Goal: Task Accomplishment & Management: Manage account settings

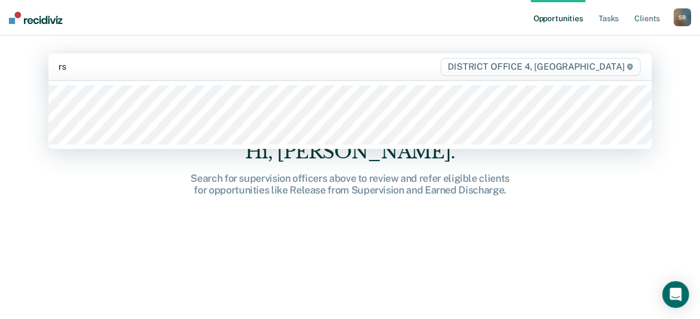
type input "r"
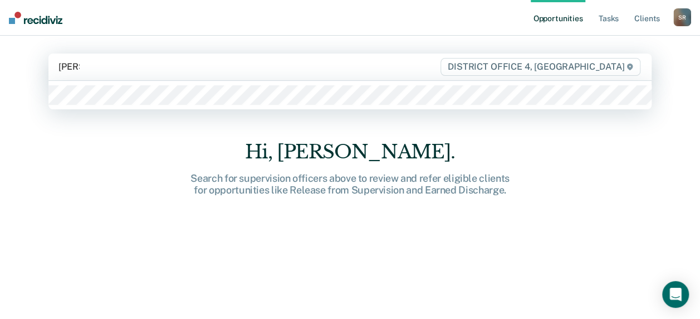
type input "[PERSON_NAME]"
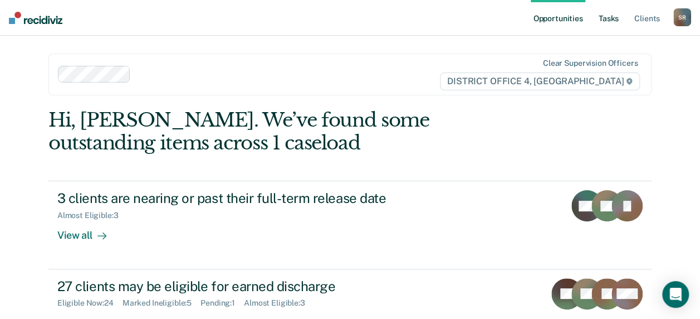
click at [614, 16] on link "Tasks" at bounding box center [608, 18] width 25 height 36
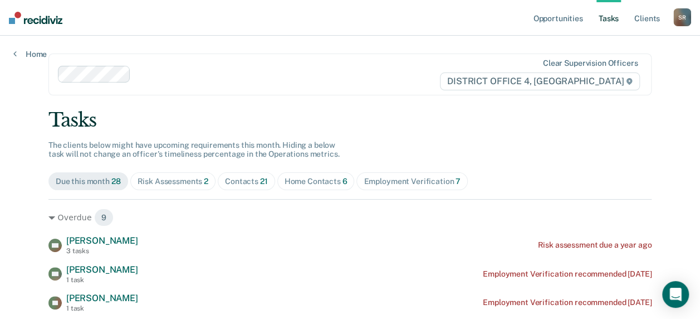
click at [287, 182] on div "Home Contacts 6" at bounding box center [316, 181] width 63 height 9
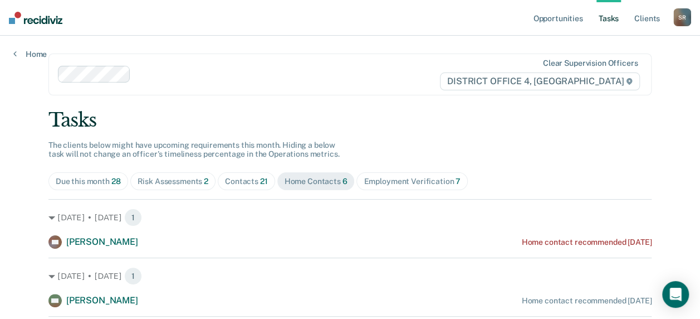
click at [155, 78] on div at bounding box center [287, 74] width 304 height 13
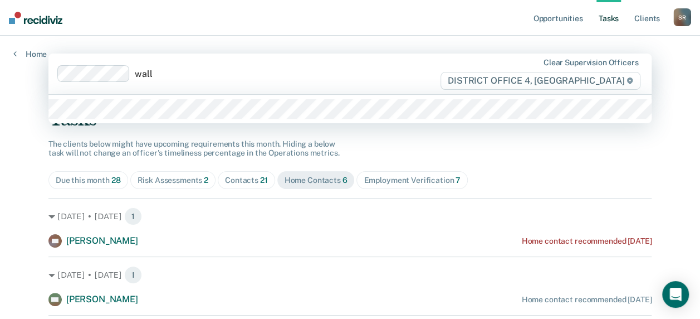
type input "[PERSON_NAME]"
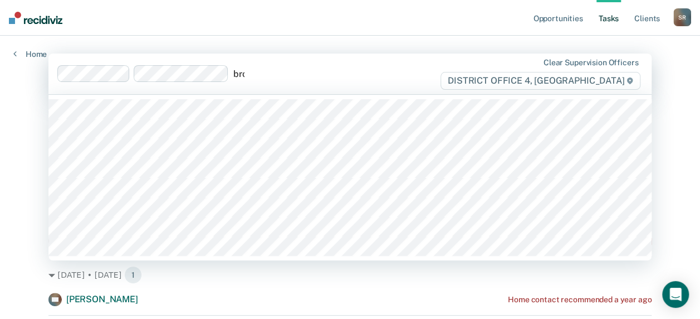
type input "brown"
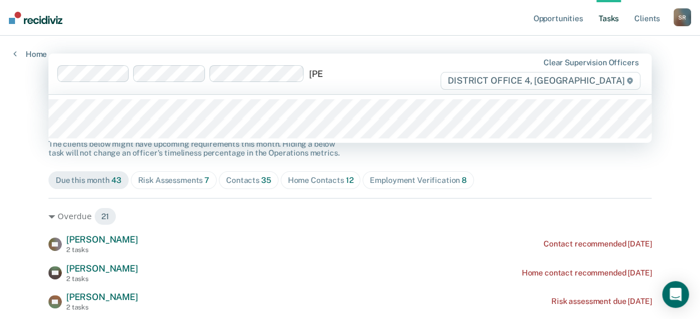
type input "[PERSON_NAME]"
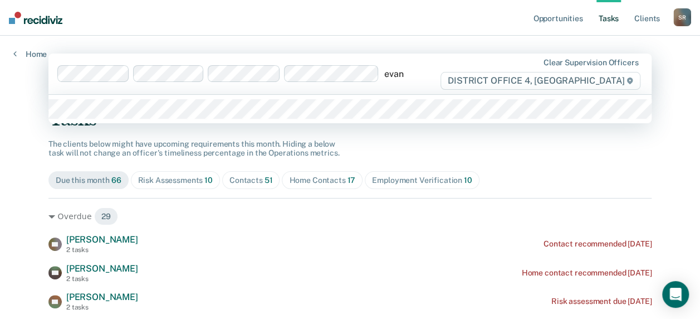
type input "[PERSON_NAME]"
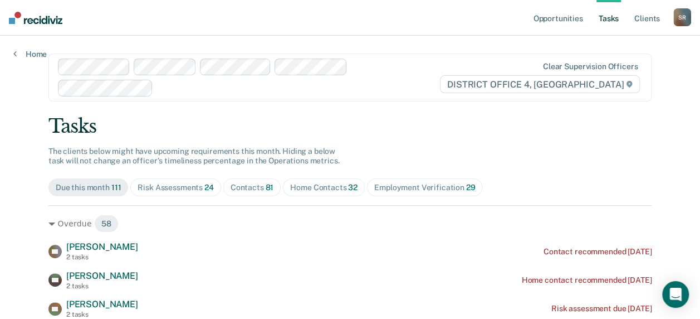
click at [298, 183] on div "Home Contacts 32" at bounding box center [323, 187] width 67 height 9
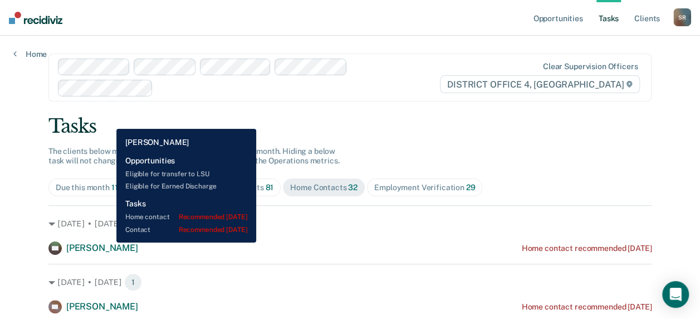
click at [108, 242] on span "[PERSON_NAME]" at bounding box center [102, 247] width 72 height 11
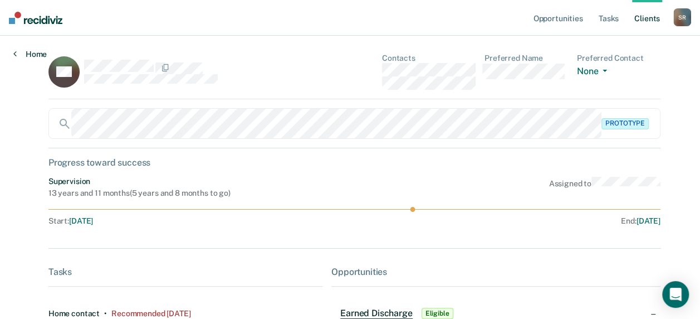
click at [22, 50] on link "Home" at bounding box center [29, 54] width 33 height 10
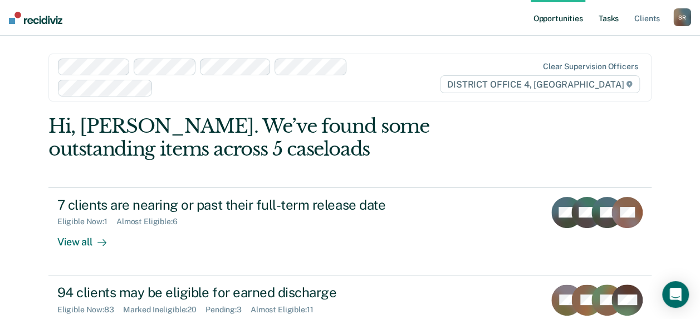
click at [604, 11] on link "Tasks" at bounding box center [608, 18] width 25 height 36
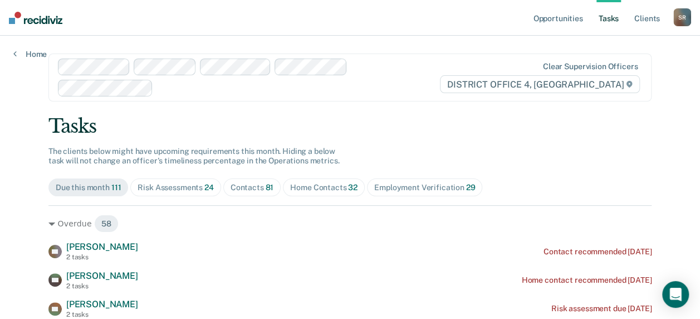
click at [336, 178] on span "Home Contacts 32" at bounding box center [324, 187] width 82 height 18
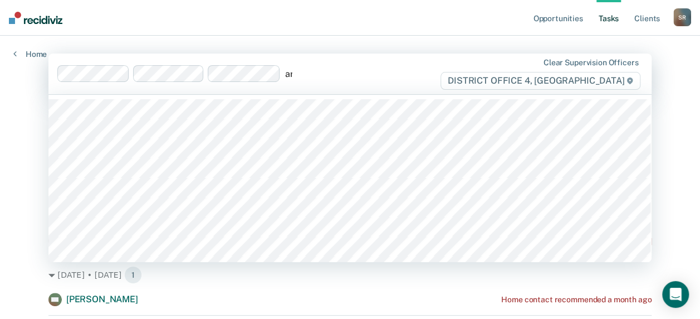
type input "are"
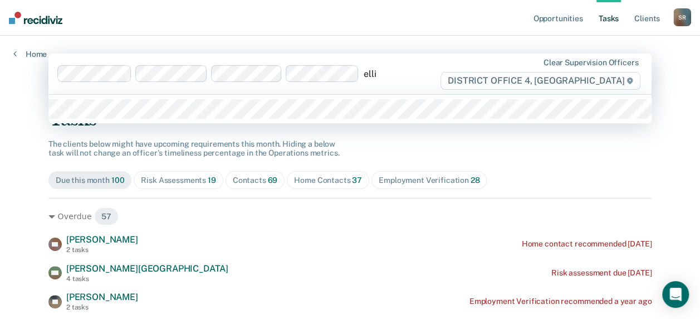
type input "[PERSON_NAME]"
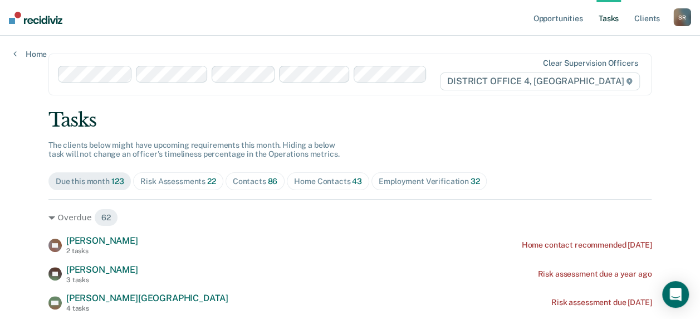
click at [313, 179] on div "Home Contacts 43" at bounding box center [328, 181] width 68 height 9
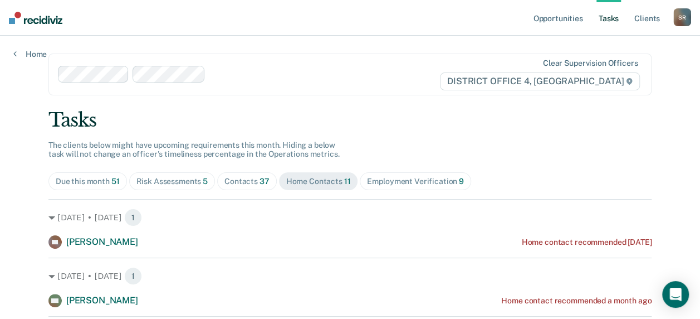
click at [222, 76] on div at bounding box center [324, 74] width 229 height 13
